Goal: Obtain resource: Obtain resource

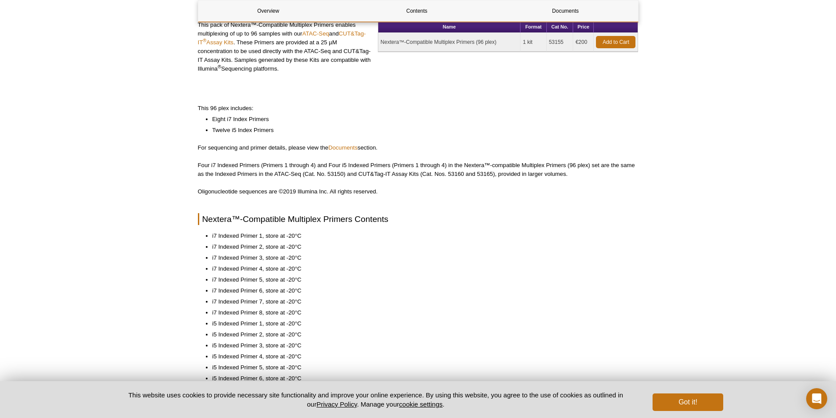
scroll to position [88, 0]
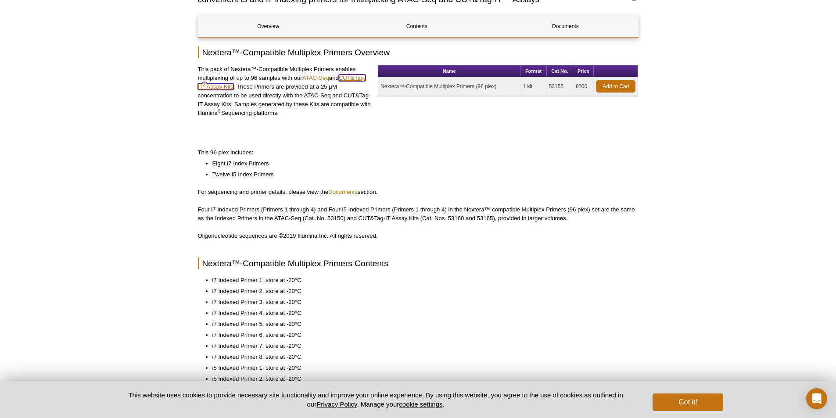
click at [361, 77] on link "CUT&Tag-IT ® Assay Kits" at bounding box center [282, 82] width 168 height 15
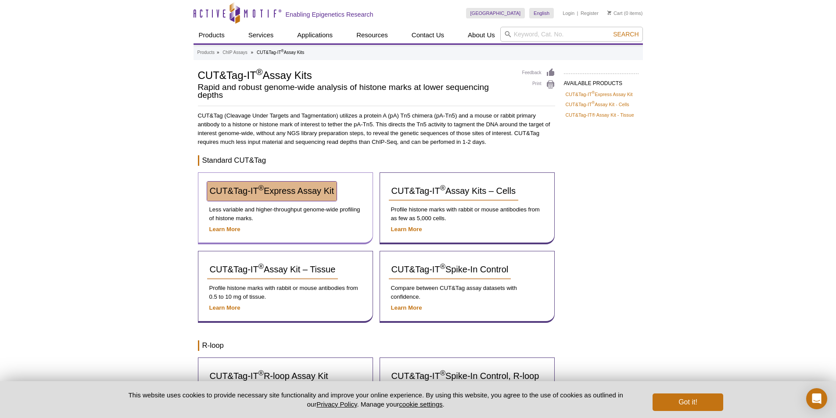
click at [315, 192] on span "CUT&Tag-IT ® Express Assay Kit" at bounding box center [272, 191] width 124 height 10
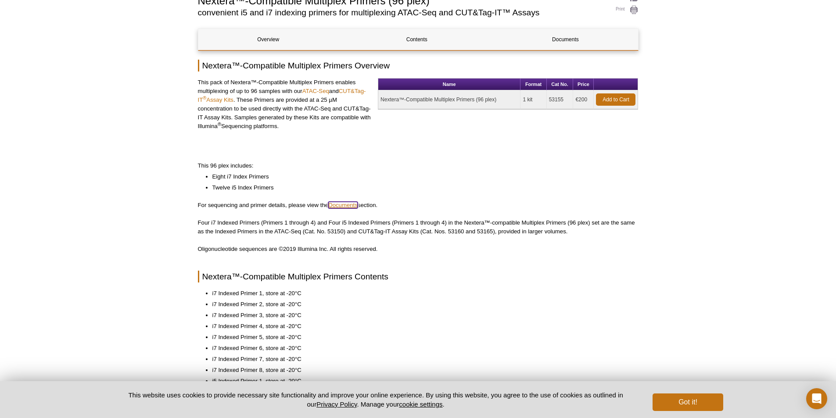
click at [350, 207] on link "Documents" at bounding box center [342, 205] width 29 height 7
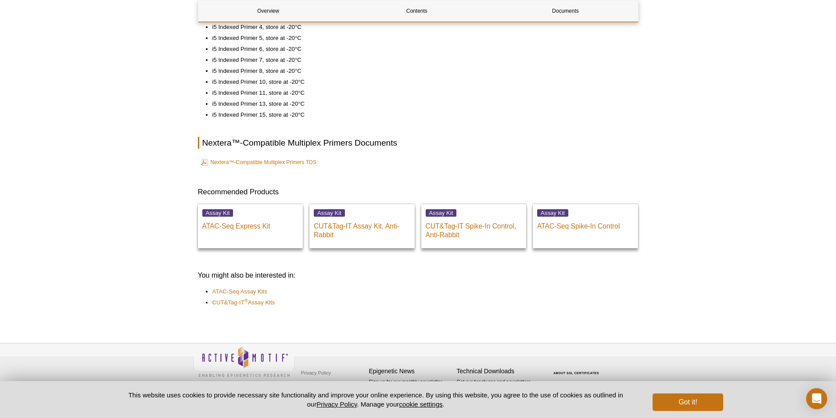
scroll to position [463, 0]
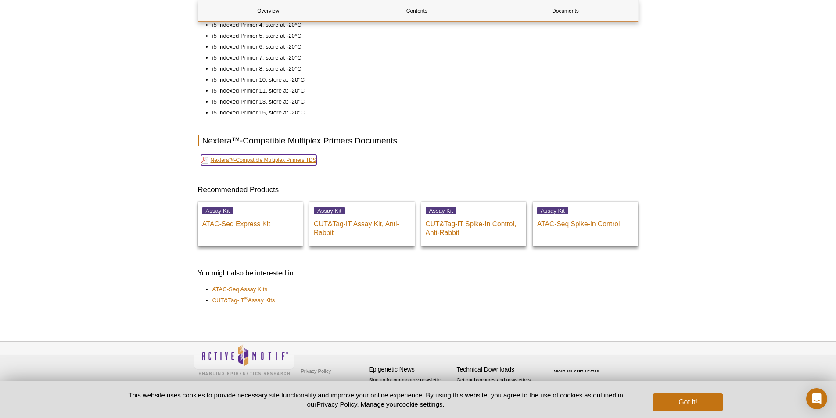
click at [279, 160] on link "Nextera™-Compatible Multiplex Primers TDS" at bounding box center [258, 160] width 115 height 11
